Goal: Task Accomplishment & Management: Manage account settings

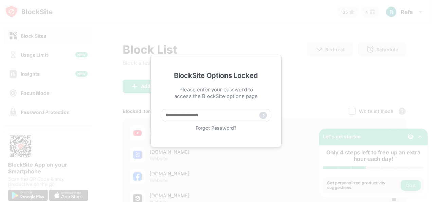
click at [287, 70] on div "BlockSite Options Locked Please enter your password to access the BlockSite opt…" at bounding box center [216, 101] width 432 height 202
